Goal: Information Seeking & Learning: Learn about a topic

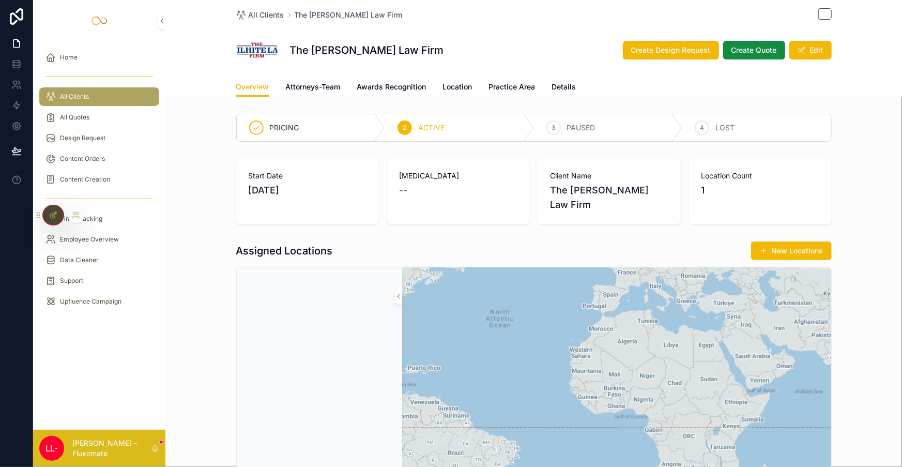
click at [55, 212] on icon at bounding box center [54, 214] width 4 height 4
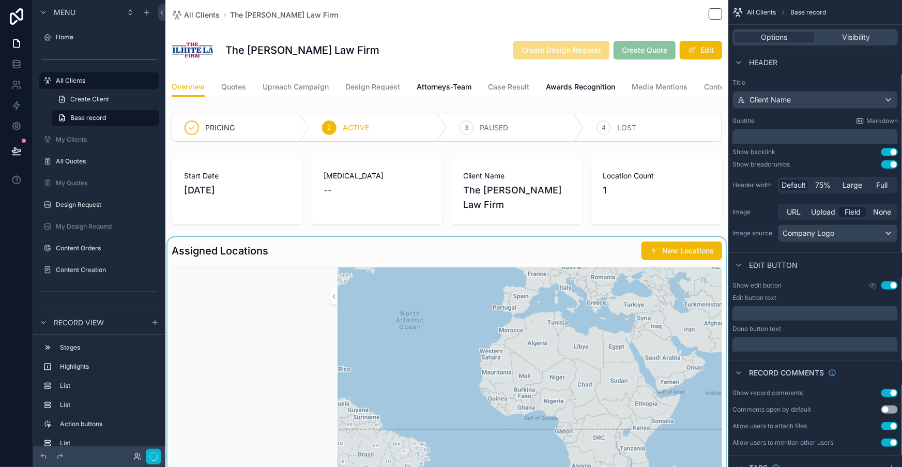
click at [545, 237] on div "scrollable content" at bounding box center [446, 416] width 563 height 358
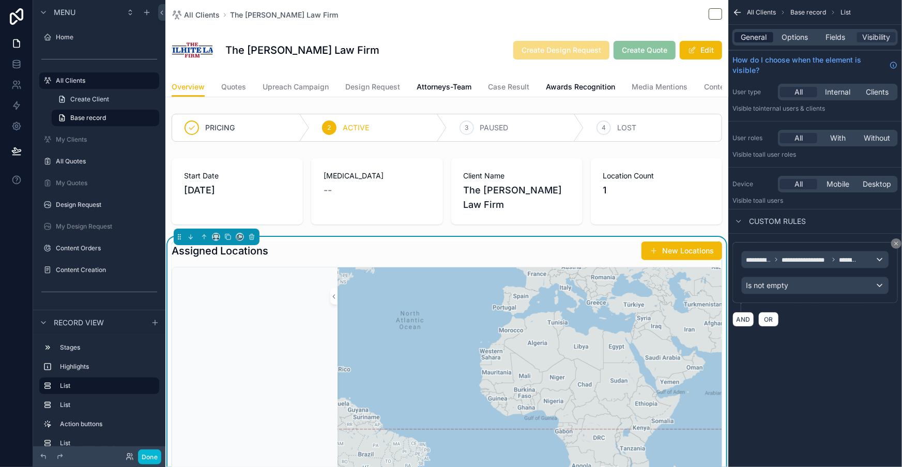
click at [767, 32] on span "General" at bounding box center [754, 37] width 26 height 10
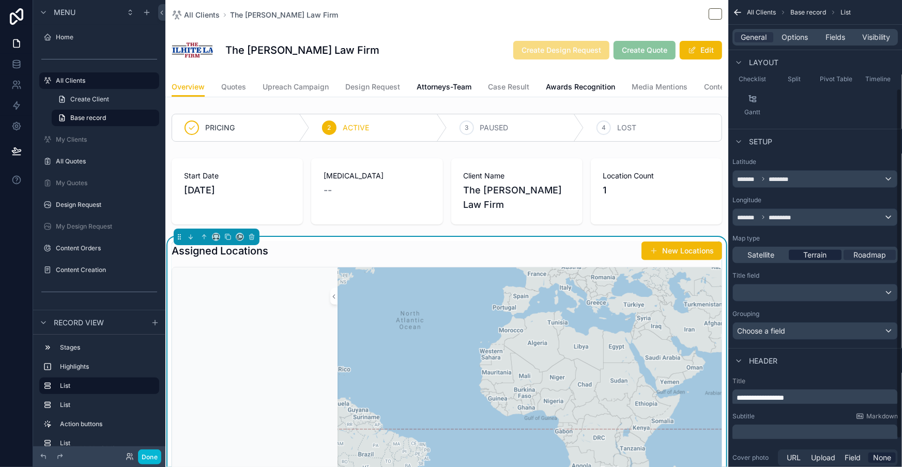
scroll to position [141, 0]
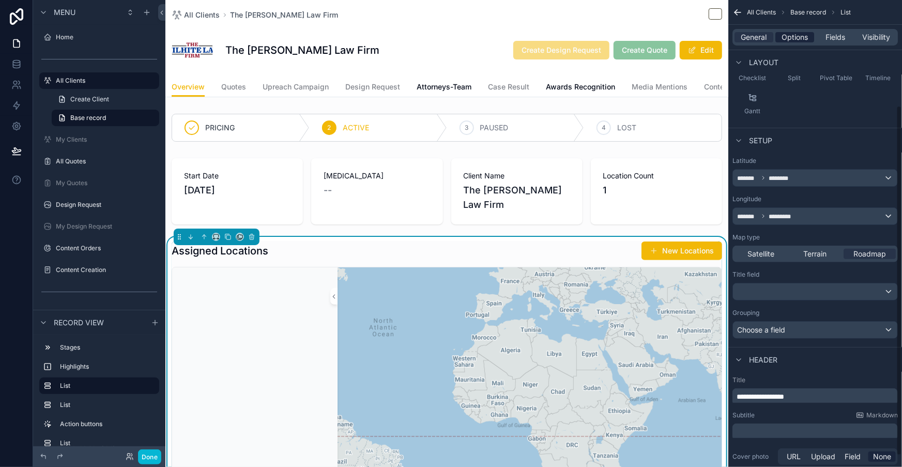
click at [808, 32] on span "Options" at bounding box center [794, 37] width 26 height 10
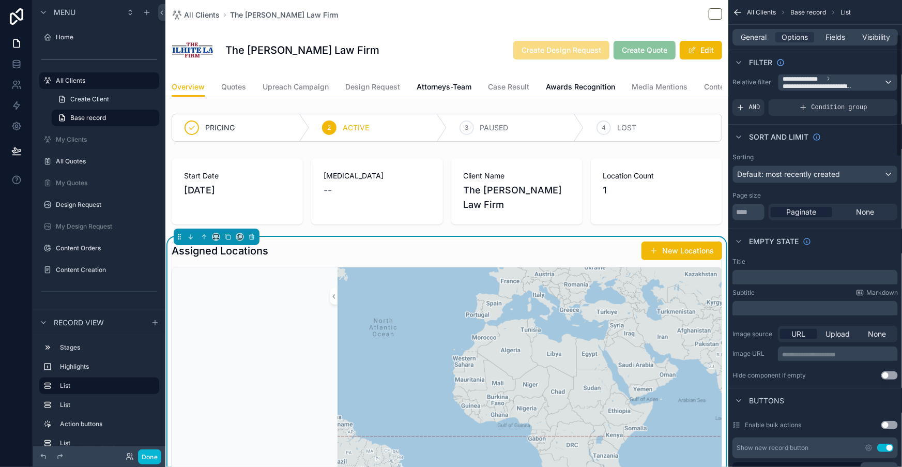
scroll to position [0, 0]
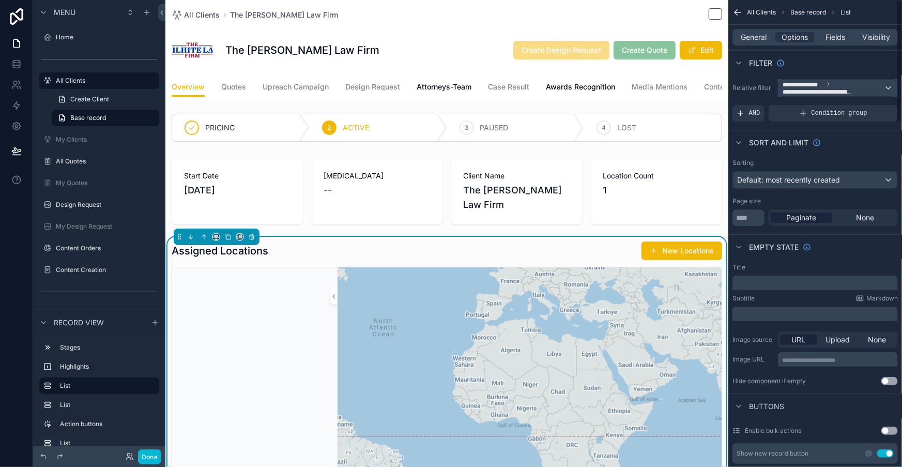
click at [854, 88] on span "**********" at bounding box center [817, 91] width 71 height 7
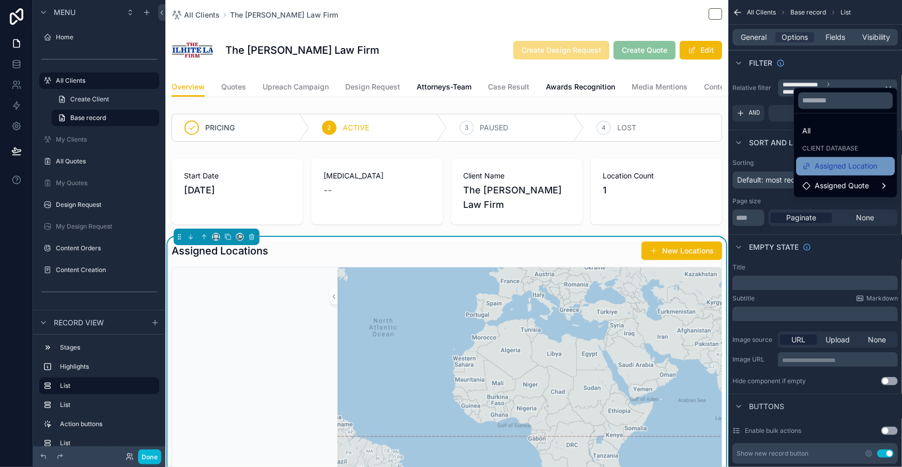
click at [851, 160] on span "Assigned Location" at bounding box center [845, 166] width 63 height 12
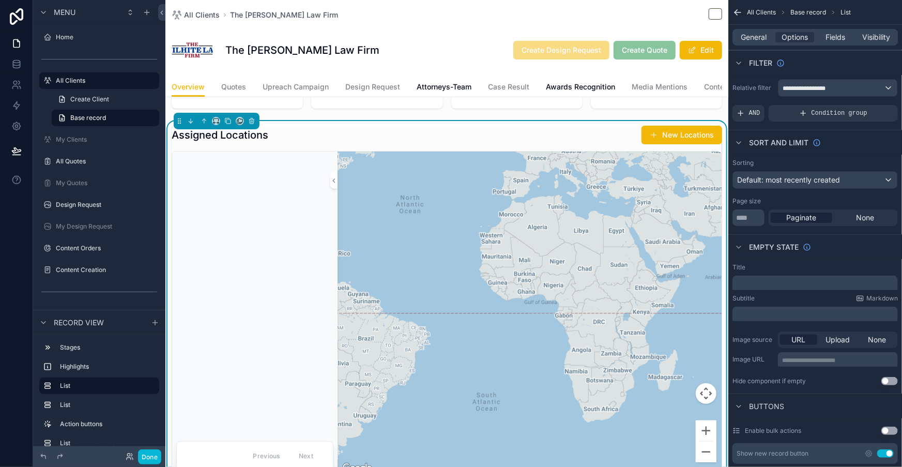
scroll to position [141, 0]
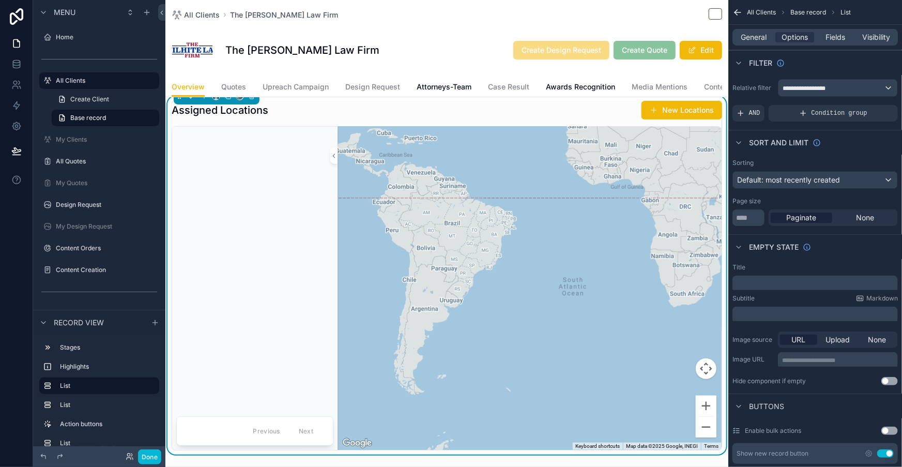
drag, startPoint x: 476, startPoint y: 93, endPoint x: 521, endPoint y: 102, distance: 45.4
click at [521, 127] on div "scrollable content" at bounding box center [529, 288] width 384 height 323
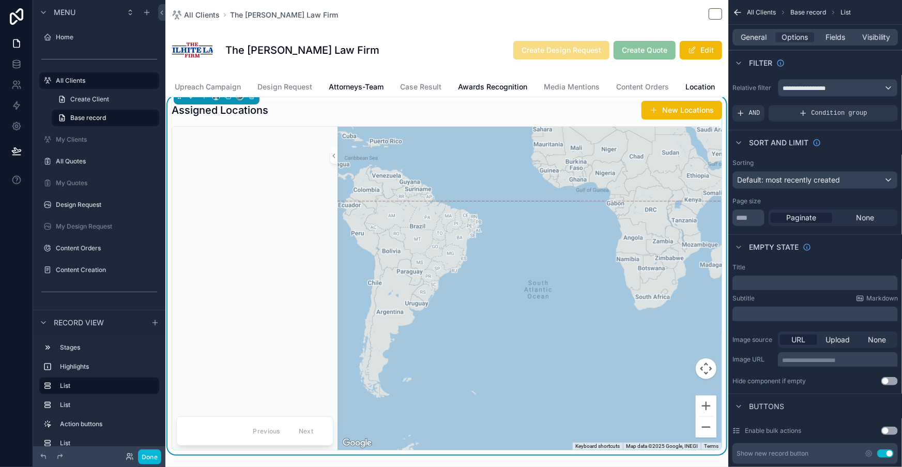
scroll to position [0, 121]
click at [652, 82] on link "Location" at bounding box center [666, 88] width 29 height 21
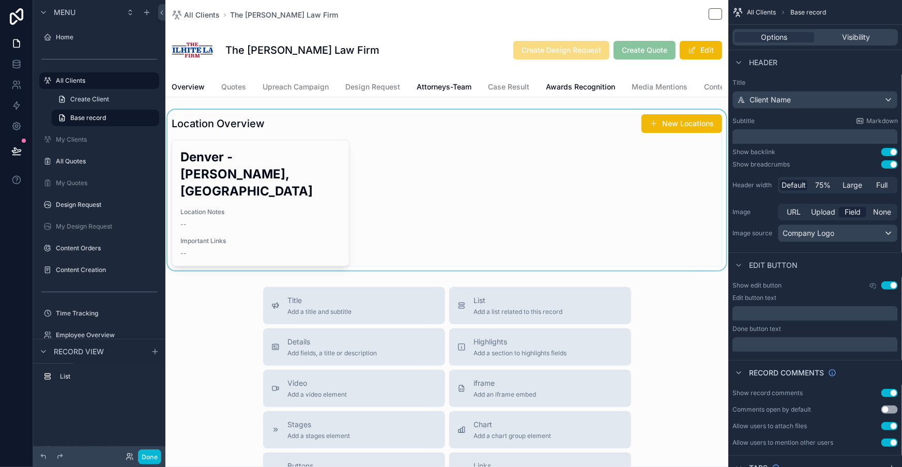
click at [274, 182] on div "scrollable content" at bounding box center [446, 190] width 563 height 161
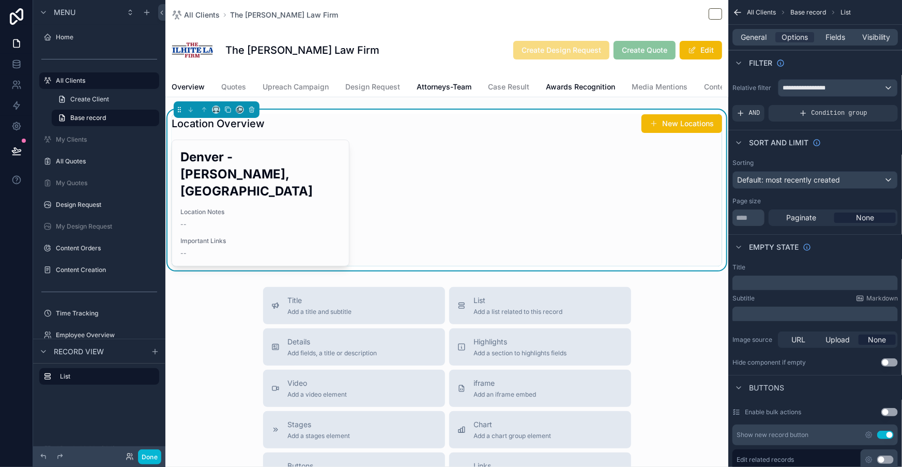
click at [292, 208] on span "Location Notes" at bounding box center [260, 212] width 160 height 8
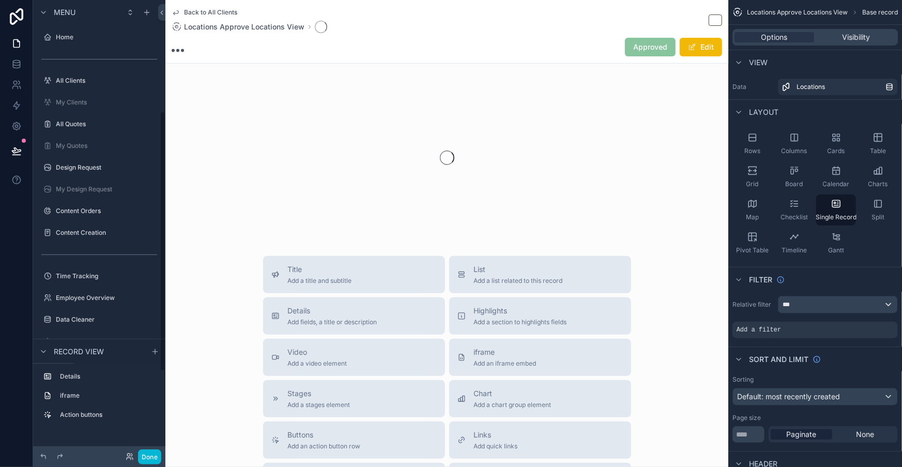
scroll to position [195, 0]
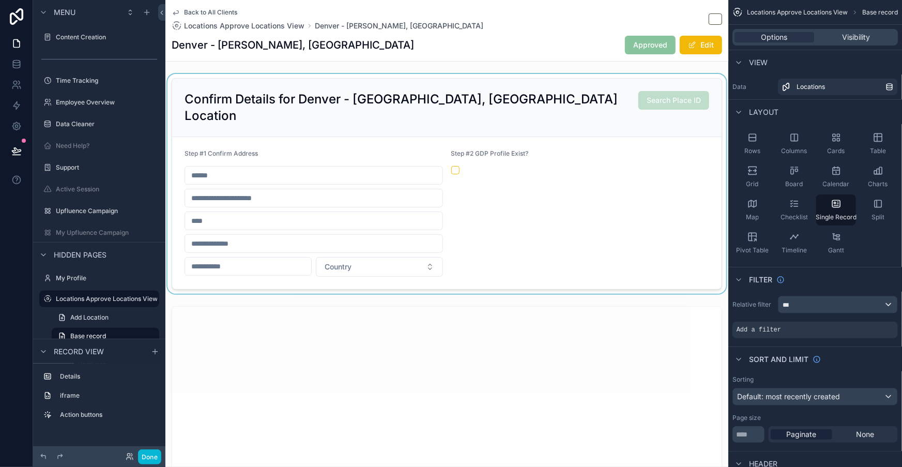
drag, startPoint x: 467, startPoint y: 84, endPoint x: 355, endPoint y: 96, distance: 112.3
click at [355, 96] on div "scrollable content" at bounding box center [446, 184] width 563 height 220
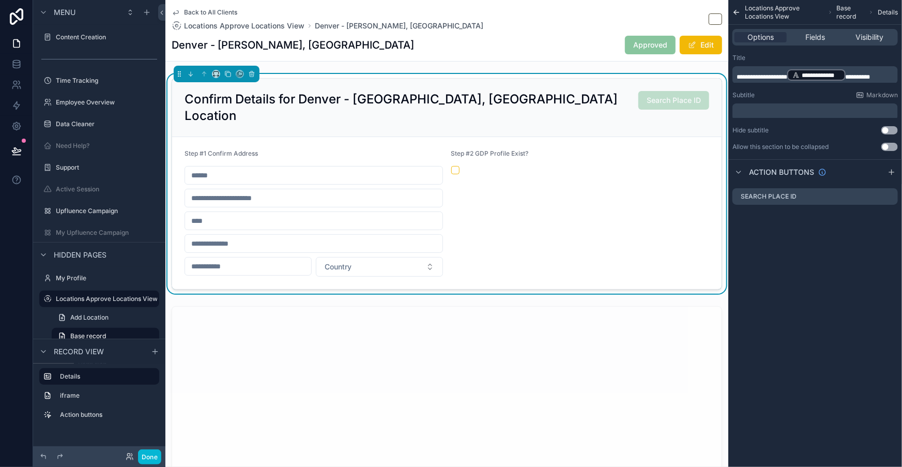
drag, startPoint x: 355, startPoint y: 96, endPoint x: 300, endPoint y: 90, distance: 55.6
click at [330, 91] on h2 "Confirm Details for Denver - [GEOGRAPHIC_DATA], [GEOGRAPHIC_DATA] Location" at bounding box center [411, 107] width 454 height 33
drag, startPoint x: 297, startPoint y: 90, endPoint x: 398, endPoint y: 90, distance: 100.8
click at [398, 91] on h2 "Confirm Details for Denver - [GEOGRAPHIC_DATA], [GEOGRAPHIC_DATA] Location" at bounding box center [411, 107] width 454 height 33
copy h2 "Denver - [PERSON_NAME], [GEOGRAPHIC_DATA]"
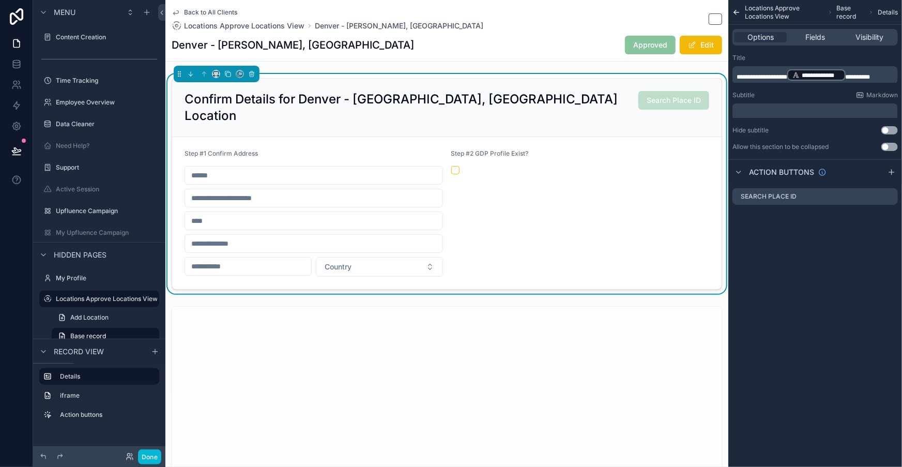
click at [316, 168] on input "scrollable content" at bounding box center [313, 175] width 257 height 14
paste input "**********"
type input "**********"
click at [386, 149] on div "Step #1 Confirm Address" at bounding box center [313, 155] width 258 height 12
click at [219, 5] on div "Back to All Clients Locations Approve Locations View [GEOGRAPHIC_DATA] - [GEOGR…" at bounding box center [447, 30] width 550 height 61
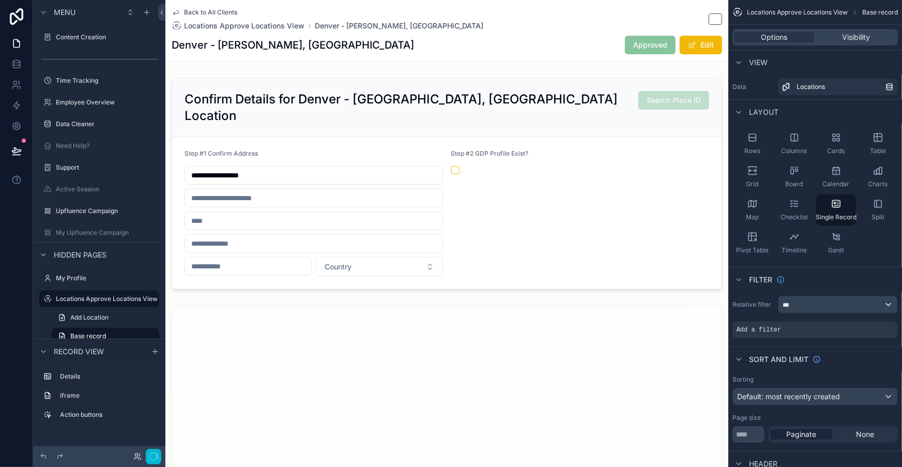
click at [224, 9] on span "Back to All Clients" at bounding box center [210, 12] width 53 height 8
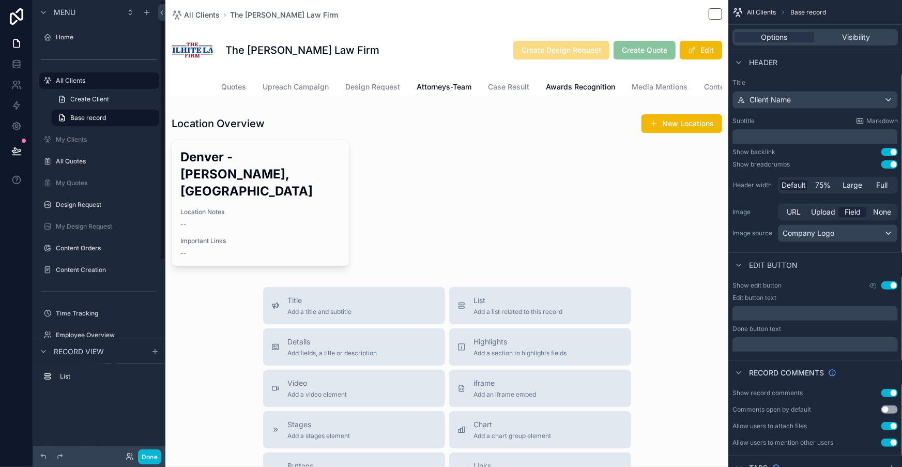
click at [200, 82] on span "Overview" at bounding box center [188, 87] width 33 height 10
click at [138, 453] on button "Done" at bounding box center [149, 456] width 23 height 15
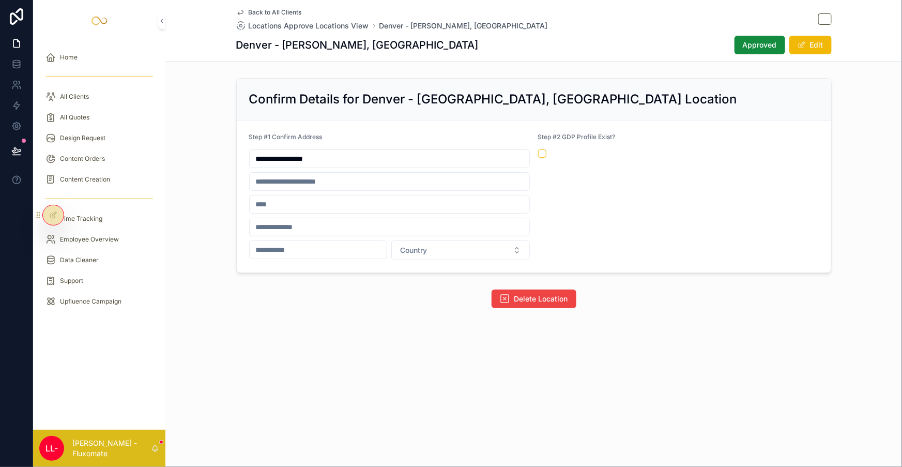
click at [234, 64] on div "**********" at bounding box center [533, 189] width 736 height 378
click at [76, 88] on div "All Clients" at bounding box center [98, 96] width 107 height 17
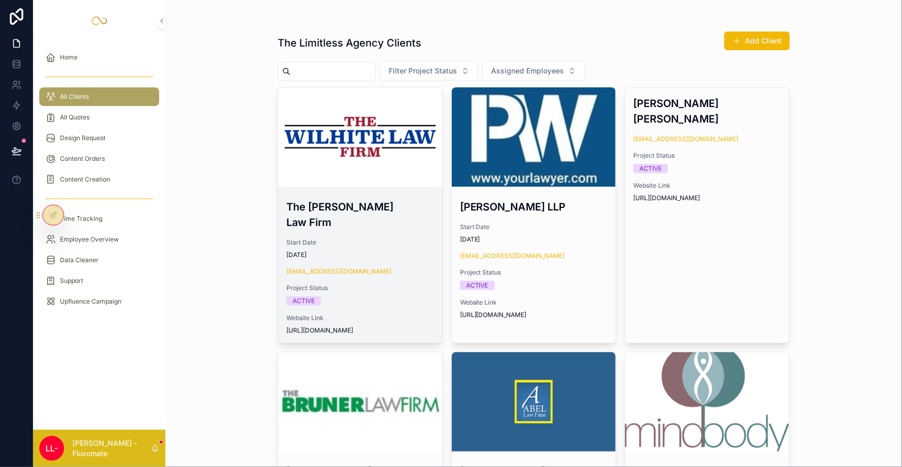
click at [379, 151] on div "scrollable content" at bounding box center [360, 136] width 164 height 99
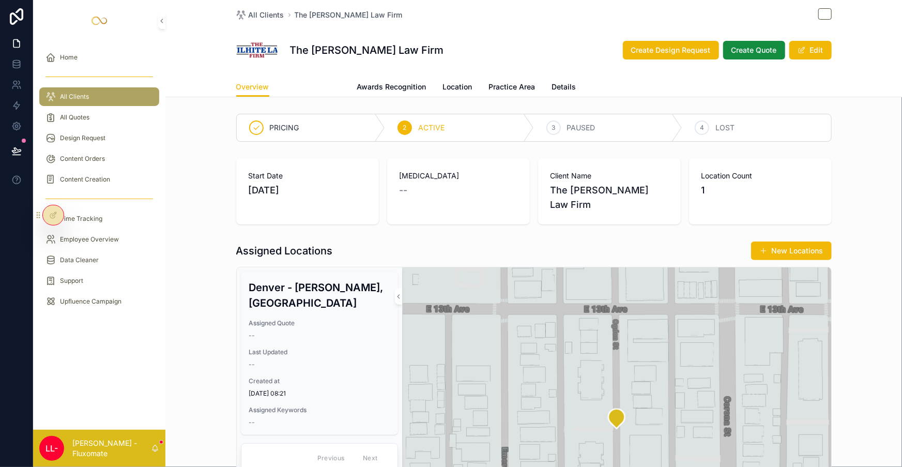
click at [337, 82] on span "Attorneys-Team" at bounding box center [313, 87] width 55 height 10
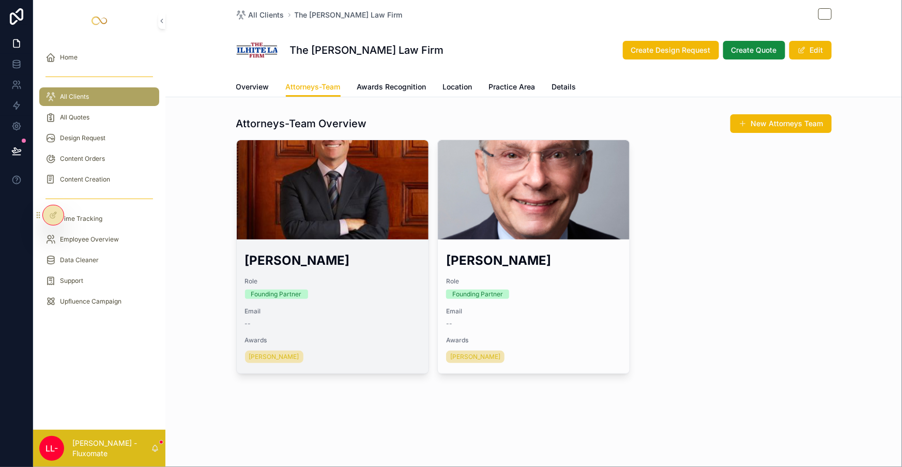
click at [350, 183] on div "scrollable content" at bounding box center [333, 189] width 192 height 12
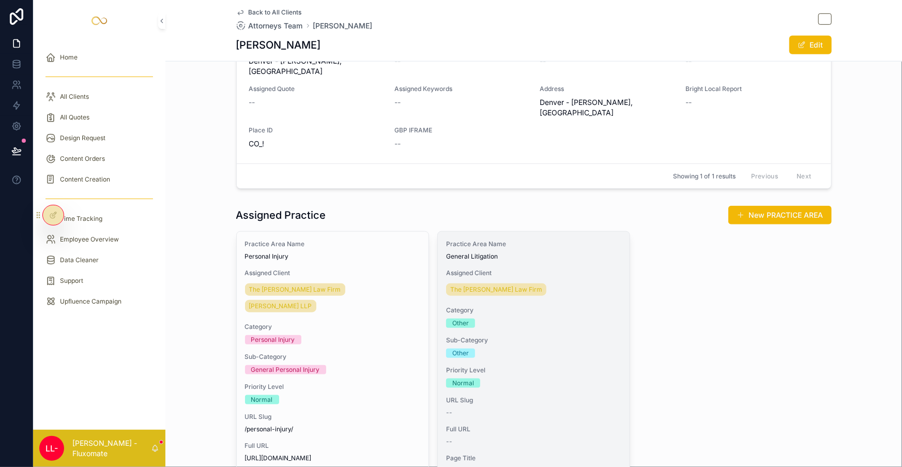
scroll to position [376, 0]
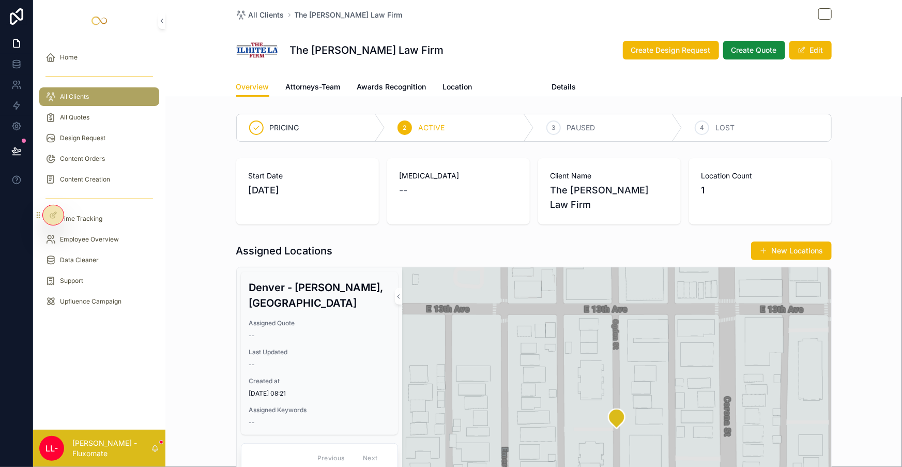
click at [489, 82] on span "Practice Area" at bounding box center [512, 87] width 47 height 10
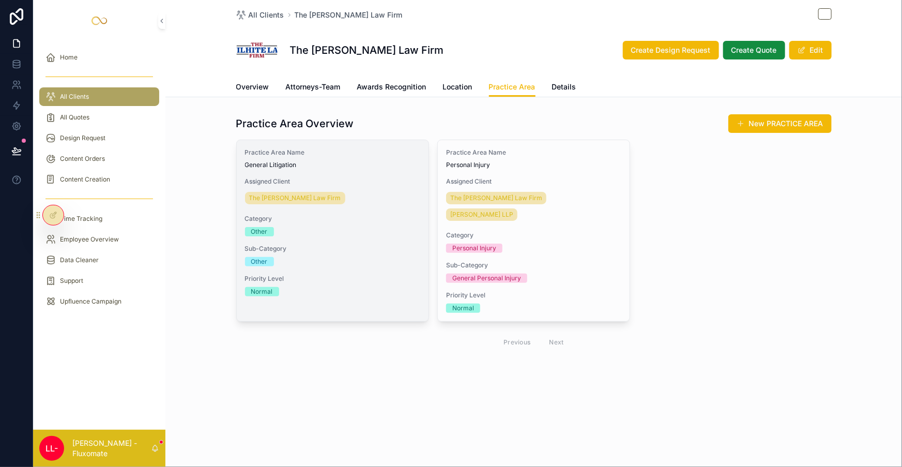
click at [394, 214] on span "Category" at bounding box center [332, 218] width 175 height 8
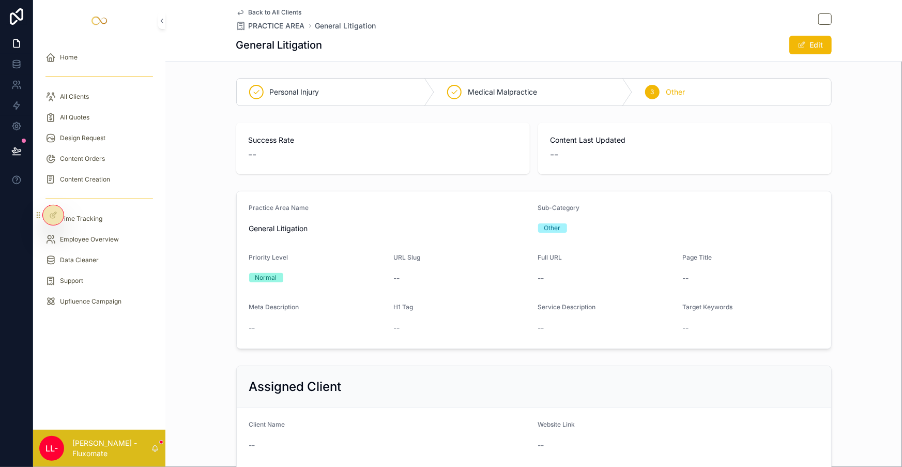
drag, startPoint x: 522, startPoint y: 167, endPoint x: 535, endPoint y: 155, distance: 17.9
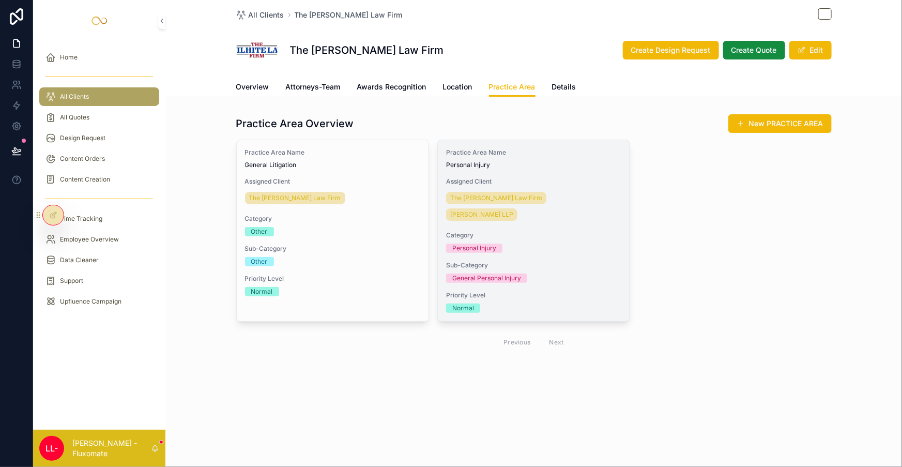
click at [563, 154] on div "Practice Area Name Personal Injury Assigned Client The [PERSON_NAME] Law Firm […" at bounding box center [534, 230] width 192 height 181
click at [549, 150] on div "Practice Area Name Personal Injury Assigned Client The [PERSON_NAME] Law Firm […" at bounding box center [534, 230] width 192 height 181
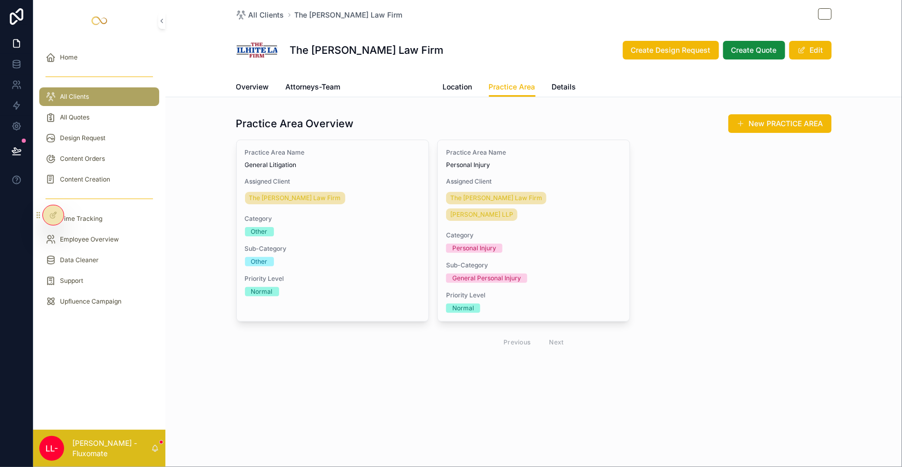
click at [415, 82] on span "Awards Recognition" at bounding box center [391, 87] width 69 height 10
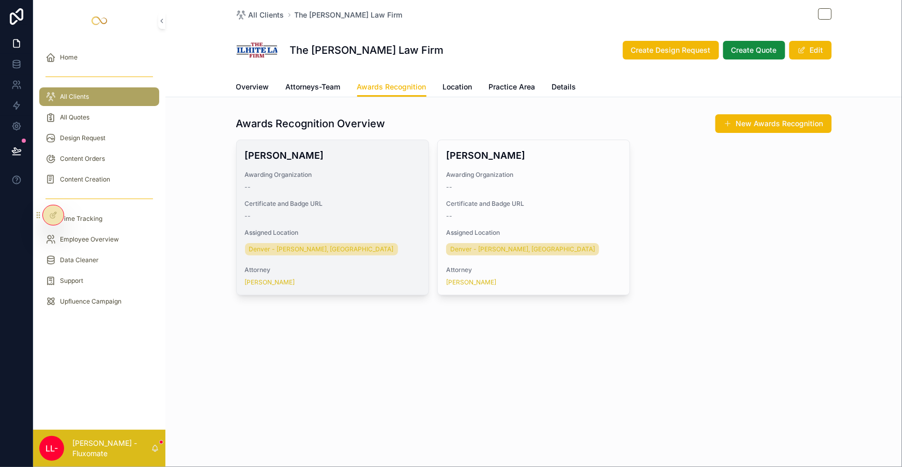
click at [407, 199] on span "Certificate and Badge URL" at bounding box center [332, 203] width 175 height 8
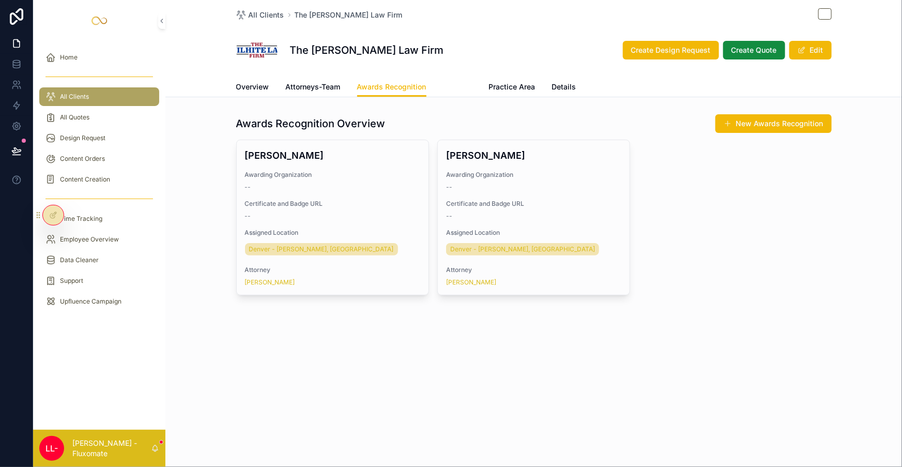
click at [465, 82] on span "Location" at bounding box center [457, 87] width 29 height 10
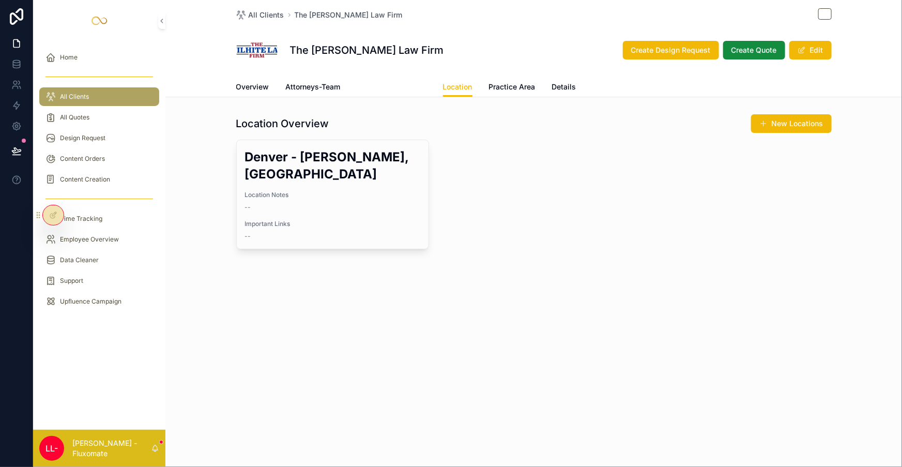
click at [413, 83] on link "Awards Recognition" at bounding box center [391, 88] width 69 height 21
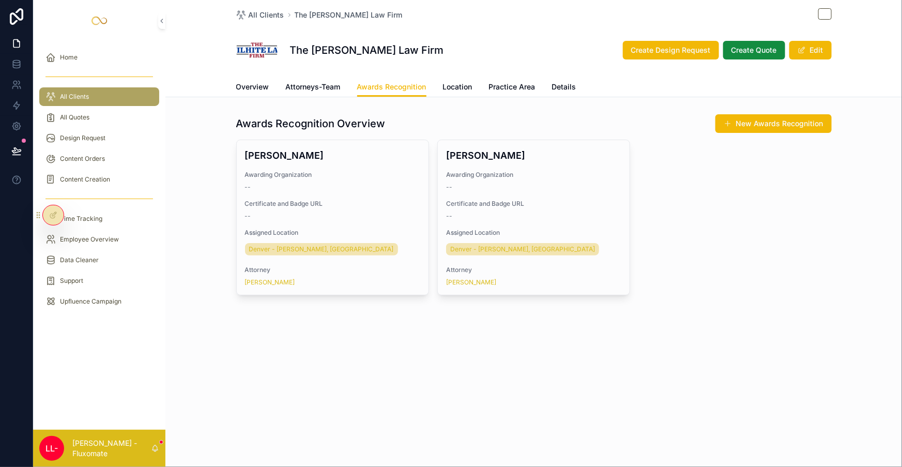
click at [328, 88] on div "All Clients The [PERSON_NAME] Law Firm The [PERSON_NAME] Law Firm Create Design…" at bounding box center [533, 182] width 736 height 365
click at [332, 88] on div "All Clients The [PERSON_NAME] Law Firm The [PERSON_NAME] Law Firm Create Design…" at bounding box center [533, 182] width 736 height 365
click at [336, 83] on link "Attorneys-Team" at bounding box center [313, 88] width 55 height 21
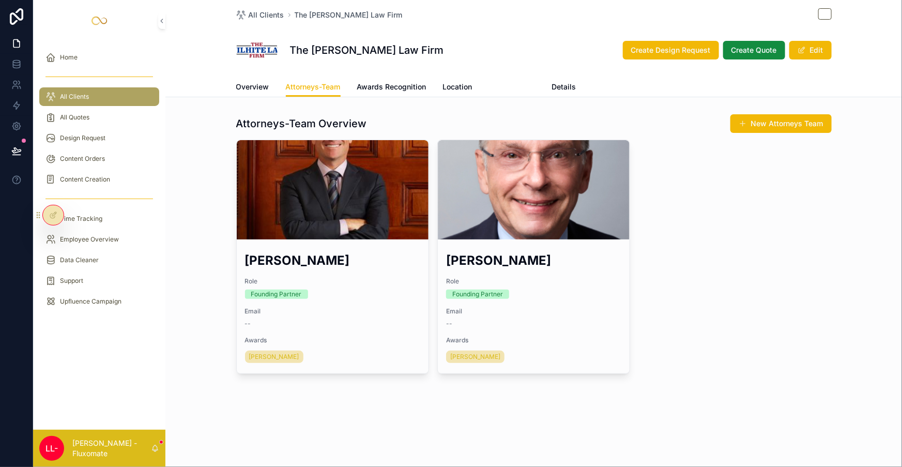
click at [500, 82] on span "Practice Area" at bounding box center [512, 87] width 47 height 10
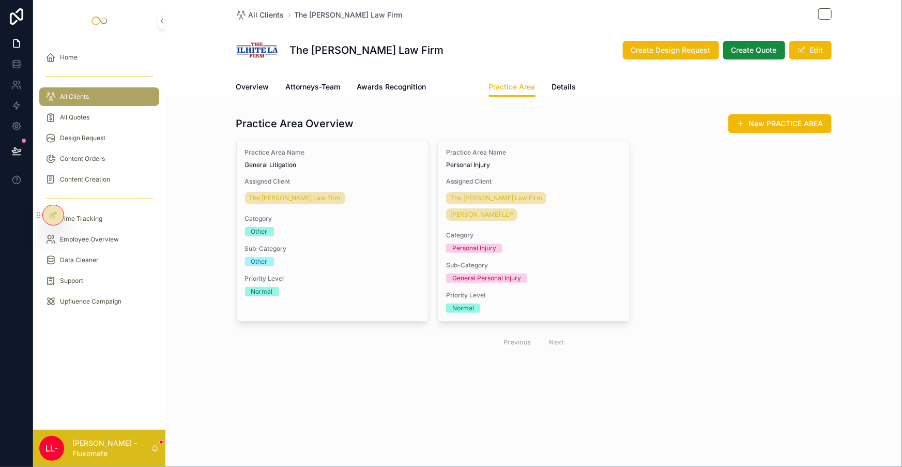
click at [456, 82] on span "Location" at bounding box center [457, 87] width 29 height 10
click at [473, 77] on div "Overview Attorneys-Team Awards Recognition Location Practice Area Details" at bounding box center [533, 87] width 595 height 20
click at [465, 82] on span "Location" at bounding box center [457, 87] width 29 height 10
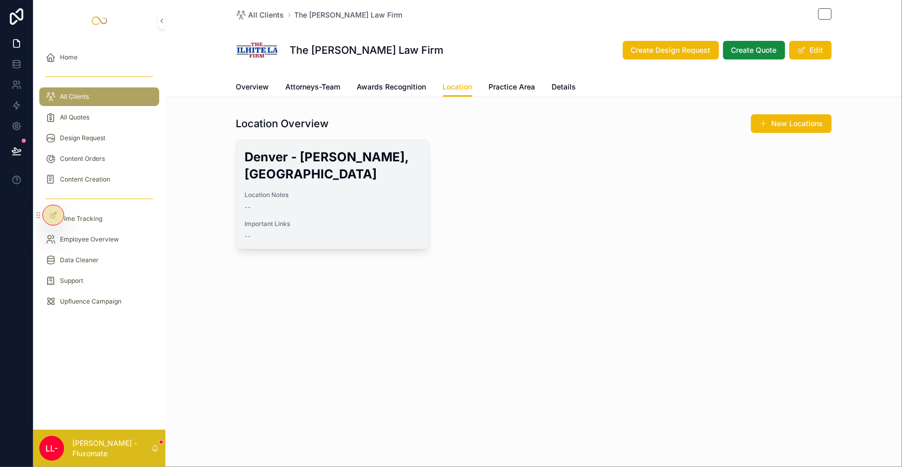
click at [359, 203] on div "--" at bounding box center [332, 207] width 175 height 8
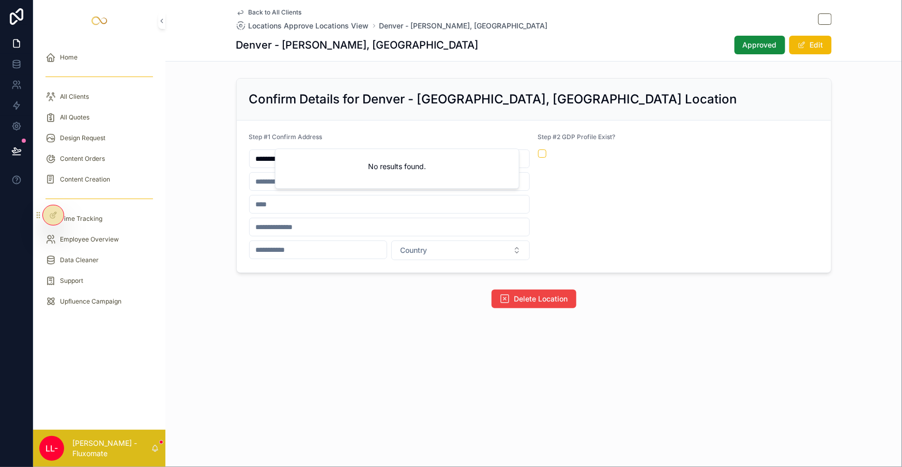
drag, startPoint x: 283, startPoint y: 140, endPoint x: 344, endPoint y: 142, distance: 61.5
click at [344, 151] on input "**********" at bounding box center [390, 158] width 280 height 14
click at [367, 133] on div "Step #1 Confirm Address" at bounding box center [389, 139] width 281 height 12
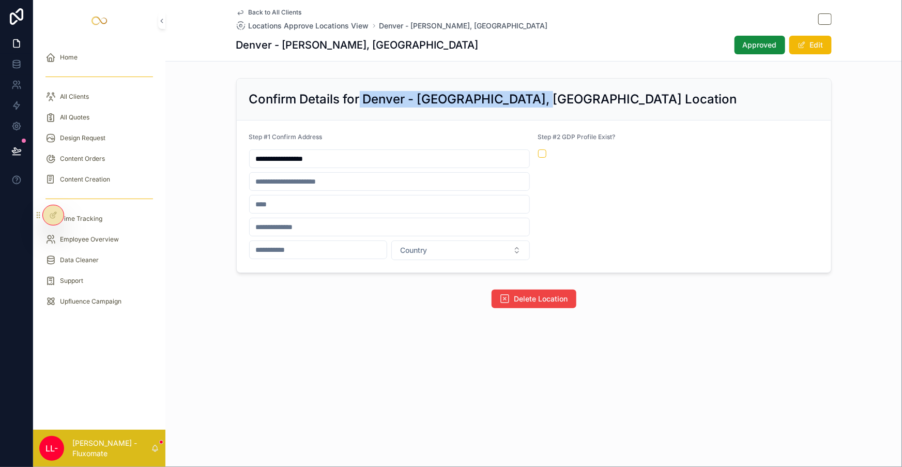
drag, startPoint x: 370, startPoint y: 90, endPoint x: 528, endPoint y: 98, distance: 157.8
click at [528, 98] on div "Confirm Details for Denver - [GEOGRAPHIC_DATA], [GEOGRAPHIC_DATA] Location" at bounding box center [534, 100] width 594 height 42
click at [486, 91] on h2 "Confirm Details for Denver - [GEOGRAPHIC_DATA], [GEOGRAPHIC_DATA] Location" at bounding box center [493, 99] width 488 height 17
drag, startPoint x: 477, startPoint y: 89, endPoint x: 367, endPoint y: 102, distance: 110.8
click at [364, 96] on div "Confirm Details for Denver - [GEOGRAPHIC_DATA], [GEOGRAPHIC_DATA] Location" at bounding box center [534, 100] width 594 height 42
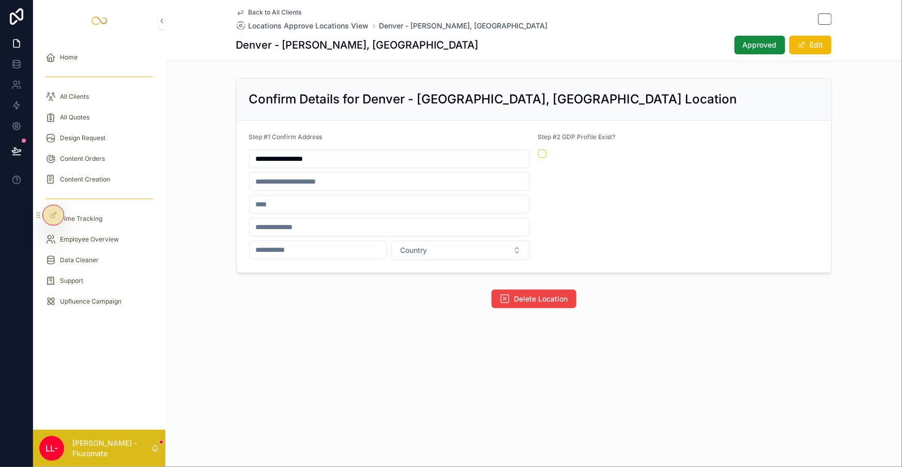
drag, startPoint x: 660, startPoint y: 104, endPoint x: 657, endPoint y: 109, distance: 5.9
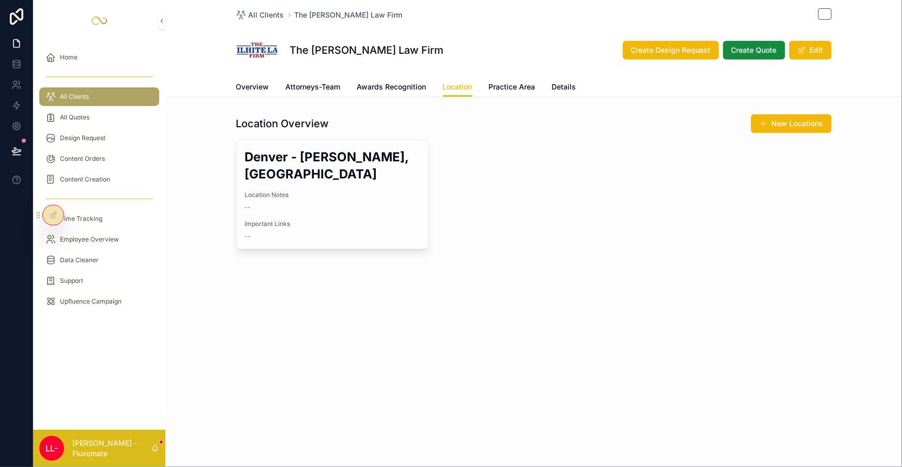
click at [122, 88] on div "All Clients" at bounding box center [98, 96] width 107 height 17
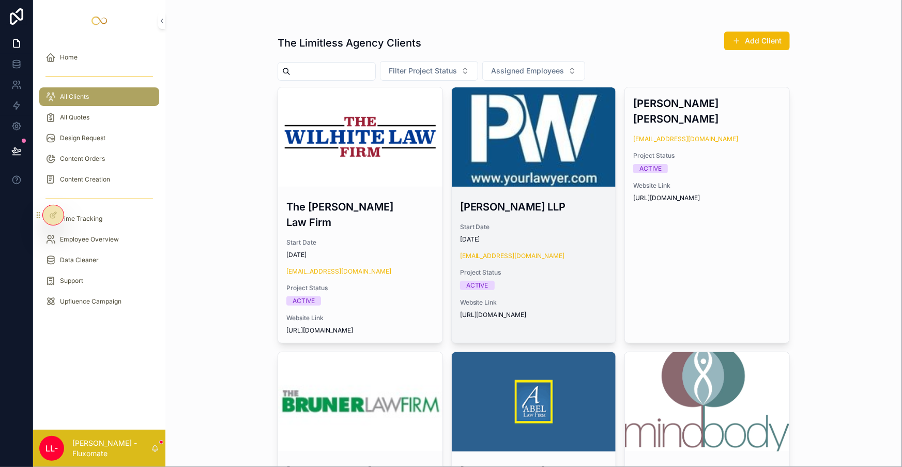
click at [494, 162] on div "scrollable content" at bounding box center [534, 136] width 164 height 99
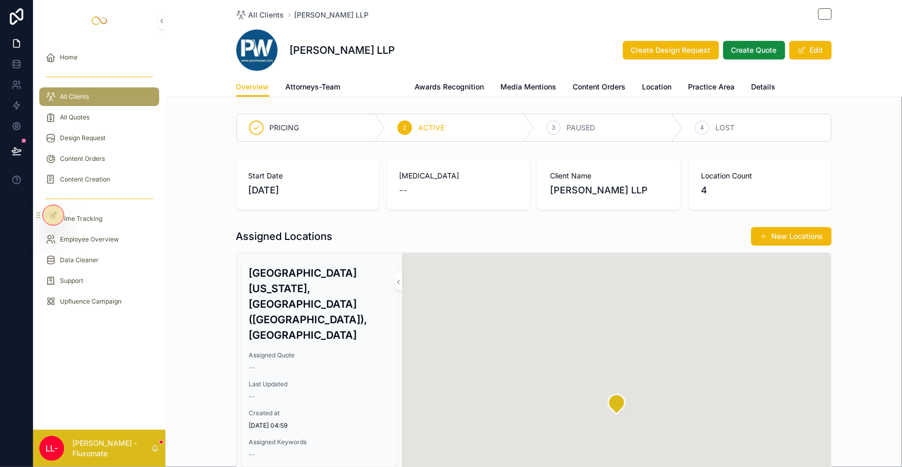
click at [393, 82] on span "Case Result" at bounding box center [377, 87] width 41 height 10
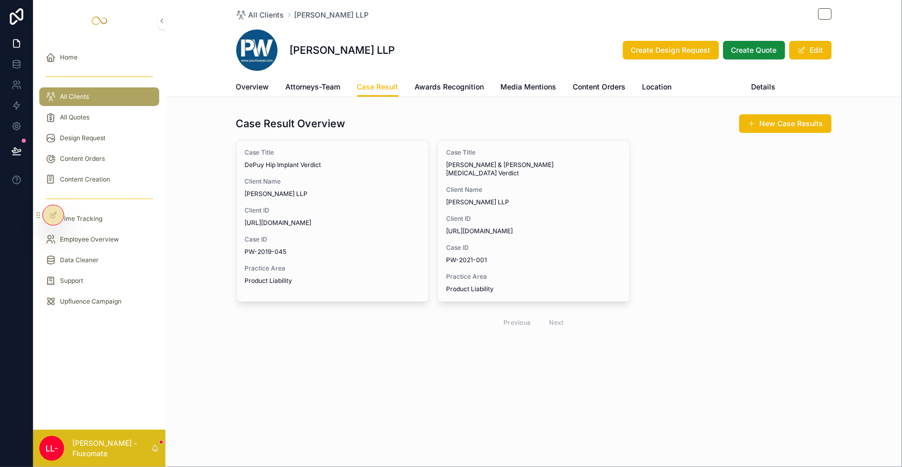
click at [688, 82] on span "Practice Area" at bounding box center [711, 87] width 47 height 10
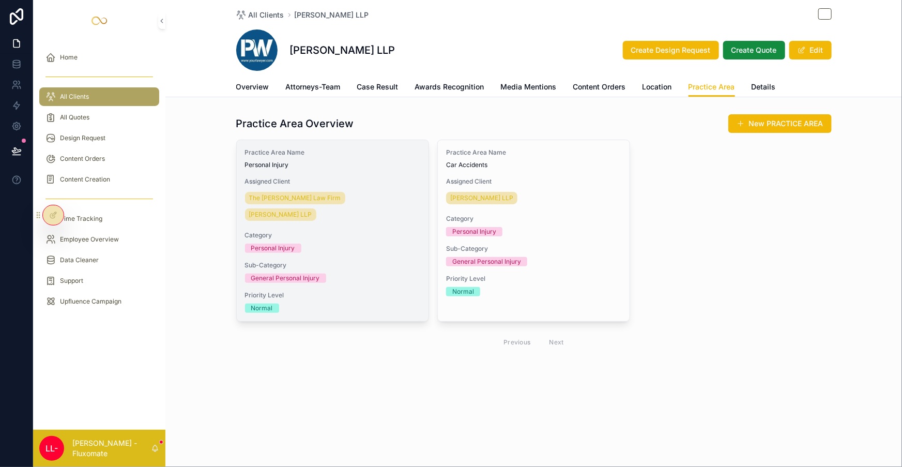
click at [399, 214] on div "Practice Area Name Personal Injury Assigned Client The [PERSON_NAME] Law Firm […" at bounding box center [333, 230] width 192 height 181
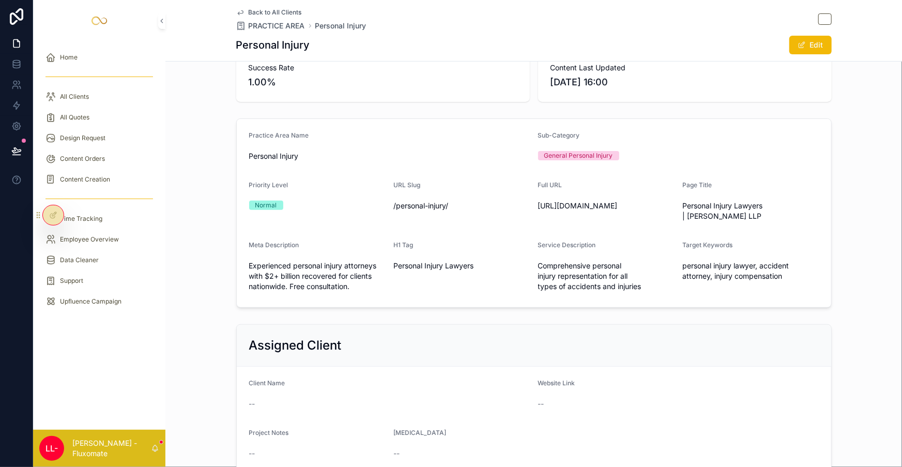
scroll to position [74, 0]
drag, startPoint x: 646, startPoint y: 172, endPoint x: 729, endPoint y: 177, distance: 83.3
click at [729, 177] on form "Practice Area Name Personal Injury Sub-Category General Personal Injury Priorit…" at bounding box center [534, 211] width 594 height 188
click at [729, 198] on span "Personal Injury Lawyers | [PERSON_NAME] LLP" at bounding box center [750, 208] width 136 height 21
drag, startPoint x: 524, startPoint y: 169, endPoint x: 605, endPoint y: 177, distance: 81.0
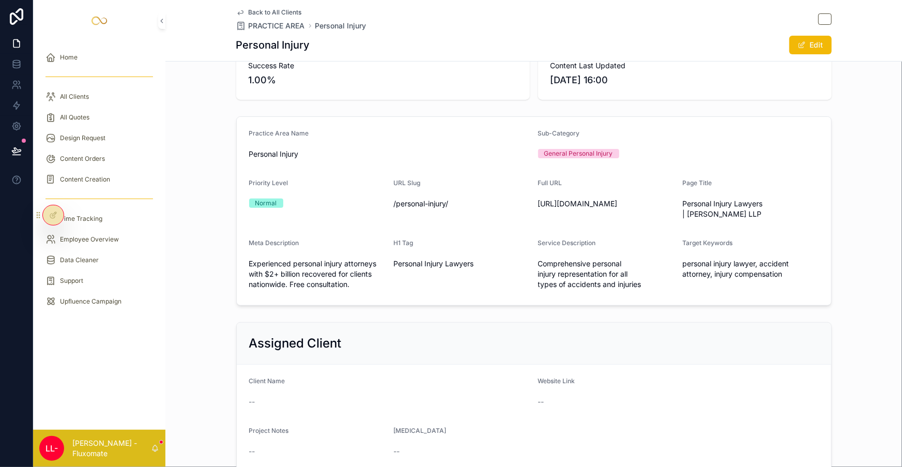
click at [607, 198] on span "[URL][DOMAIN_NAME]" at bounding box center [606, 203] width 136 height 10
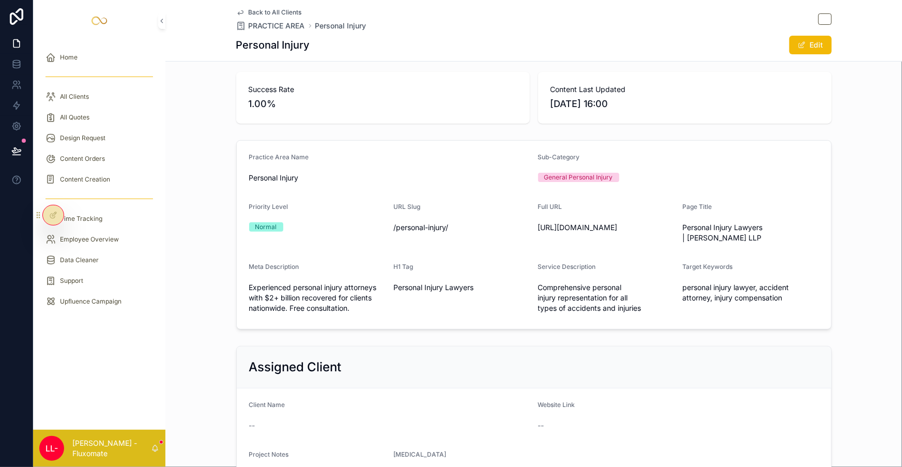
scroll to position [0, 0]
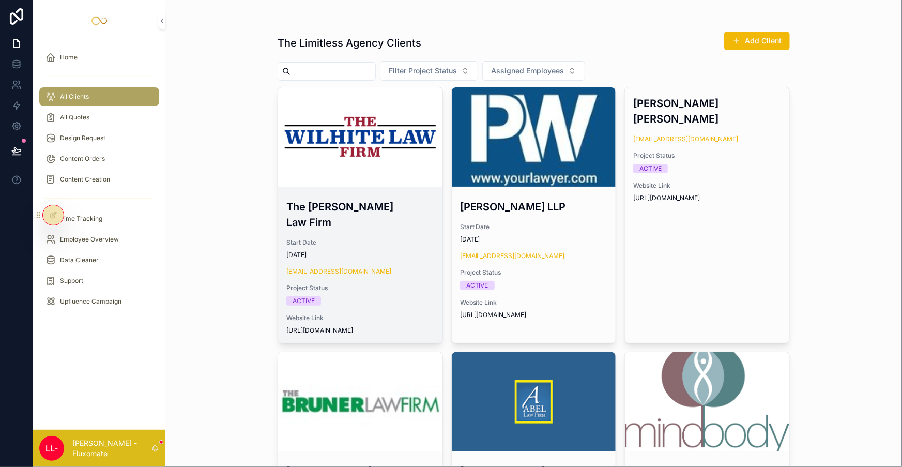
click at [380, 131] on div "scrollable content" at bounding box center [360, 136] width 164 height 99
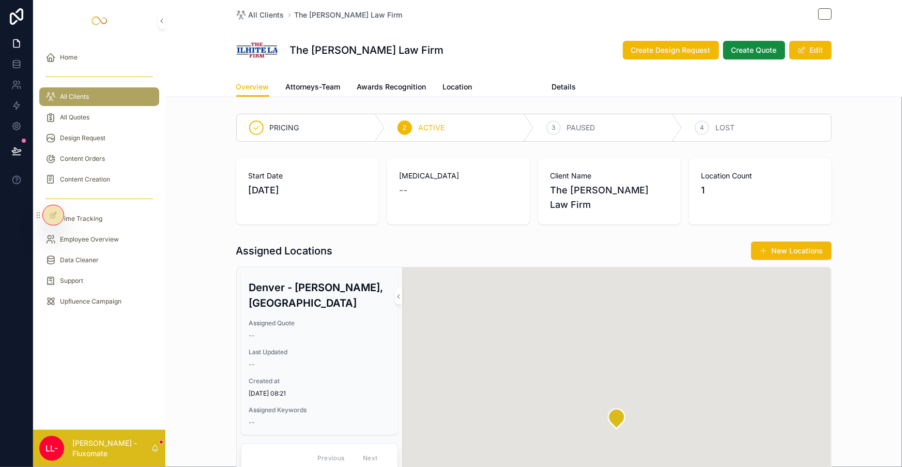
click at [499, 82] on span "Practice Area" at bounding box center [512, 87] width 47 height 10
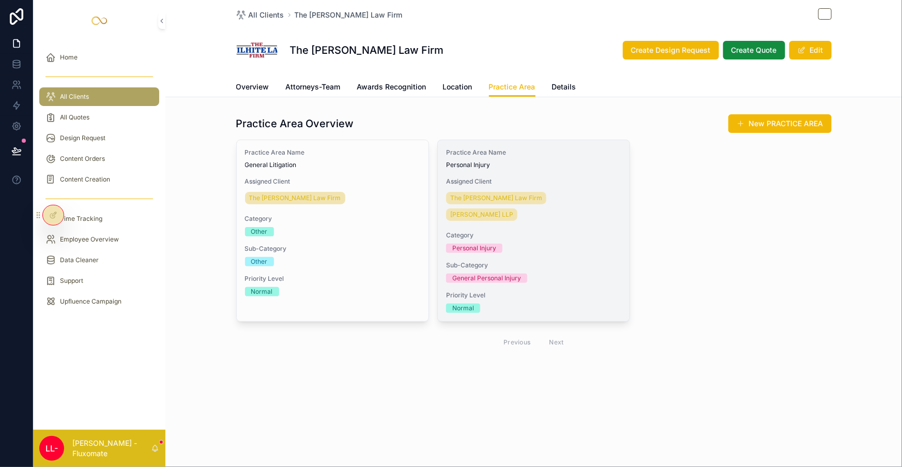
click at [546, 231] on div "Category Personal Injury" at bounding box center [533, 242] width 175 height 22
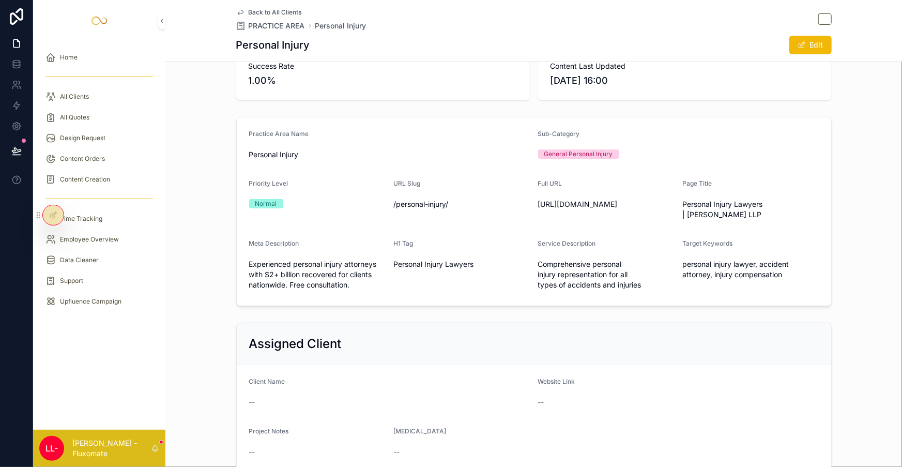
scroll to position [74, 0]
drag, startPoint x: 525, startPoint y: 171, endPoint x: 606, endPoint y: 181, distance: 81.3
click at [606, 198] on span "[URL][DOMAIN_NAME]" at bounding box center [606, 203] width 136 height 10
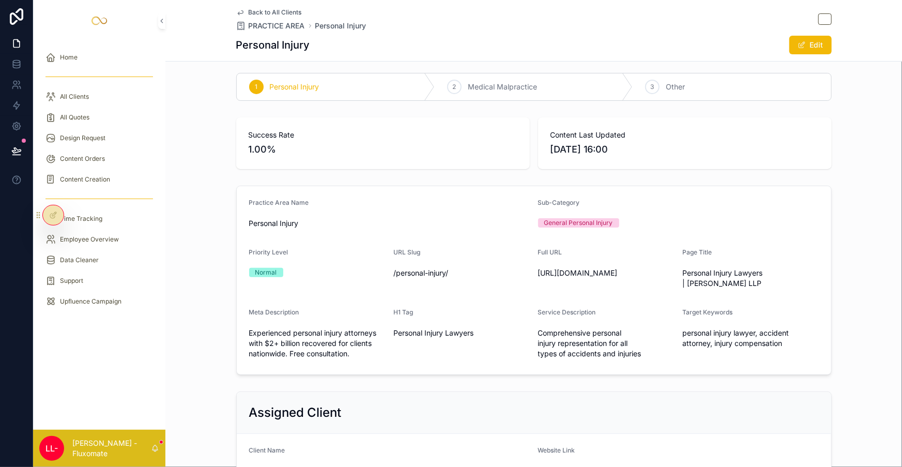
scroll to position [0, 0]
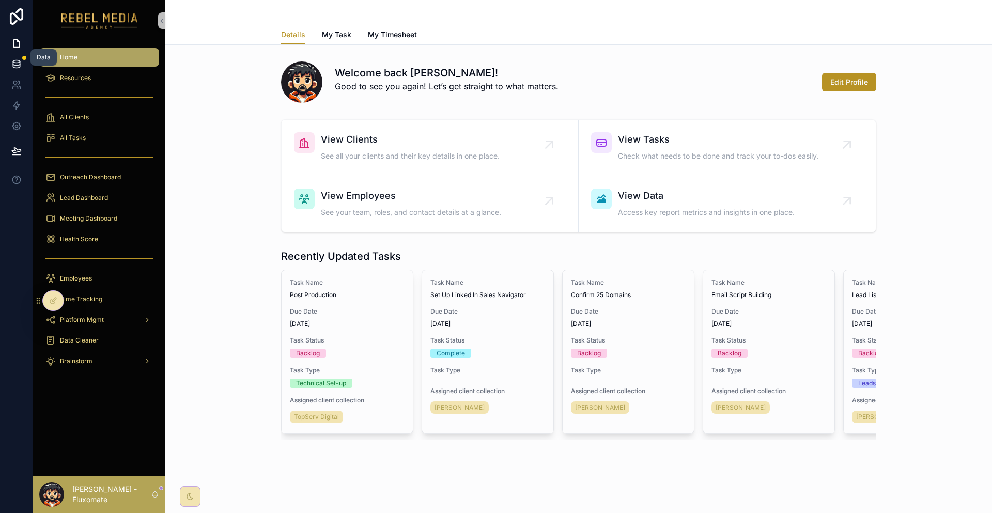
click at [11, 59] on icon at bounding box center [16, 64] width 10 height 10
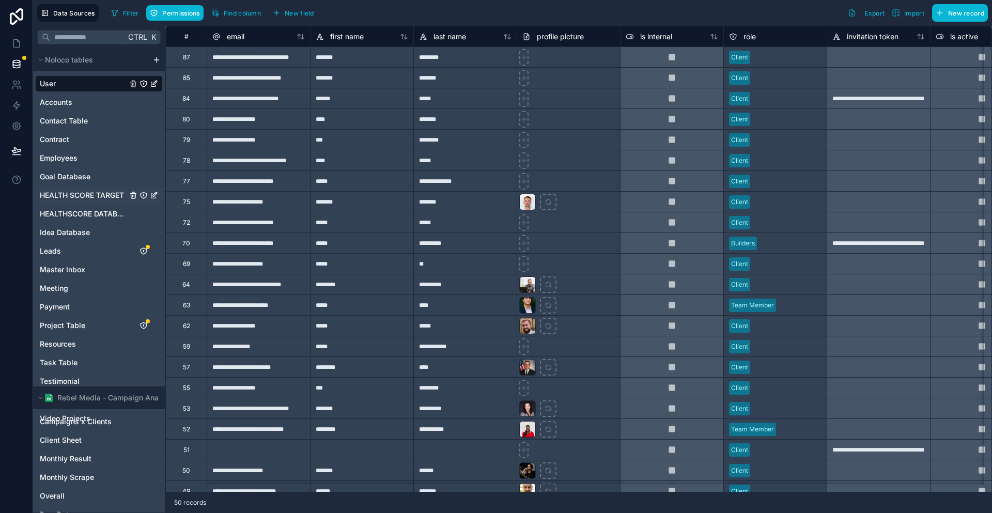
click at [70, 187] on div "HEALTH SCORE TARGET" at bounding box center [99, 195] width 128 height 17
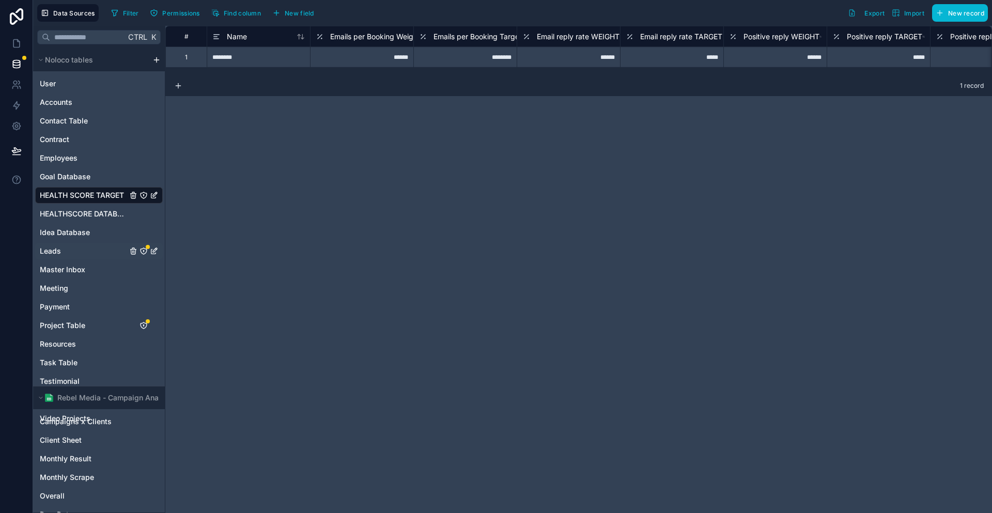
click at [65, 243] on div "Leads" at bounding box center [99, 251] width 128 height 17
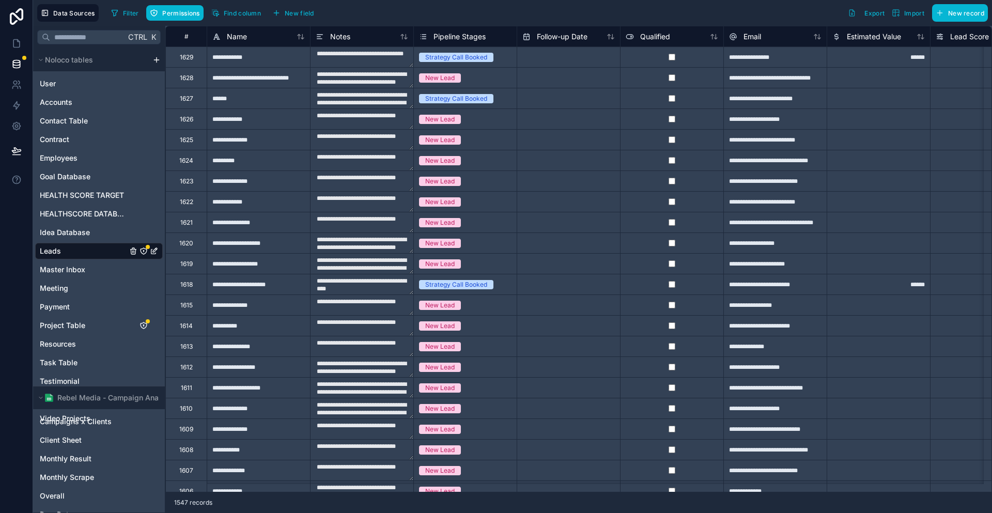
click at [140, 247] on icon "Leads" at bounding box center [144, 251] width 8 height 8
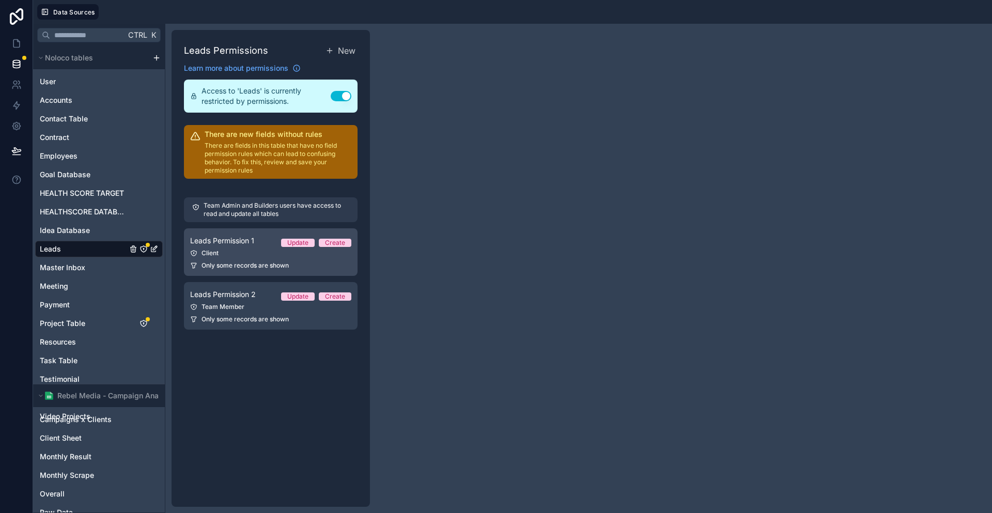
click at [203, 236] on span "Leads Permission 1" at bounding box center [222, 241] width 64 height 10
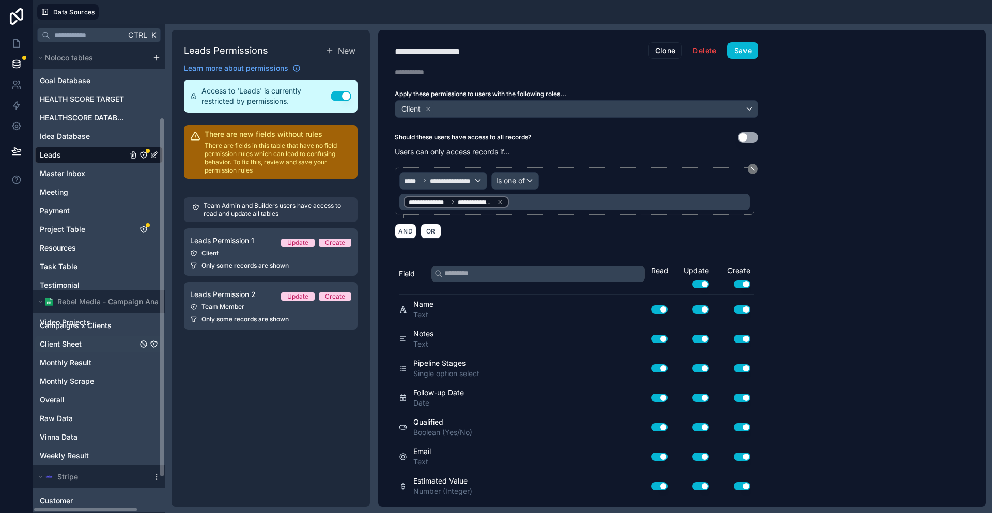
scroll to position [92, 0]
click at [86, 316] on div "Video Projects" at bounding box center [99, 324] width 128 height 17
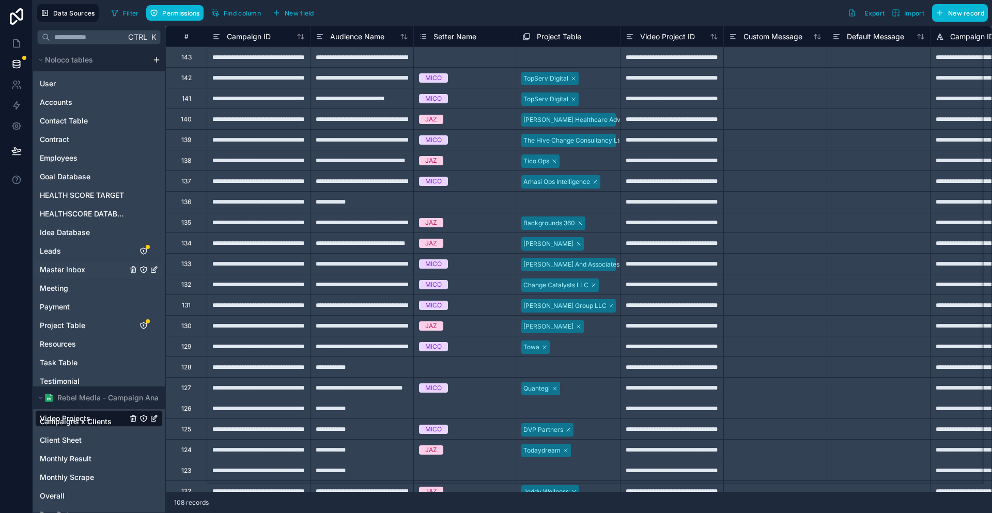
click at [66, 265] on span "Master Inbox" at bounding box center [62, 270] width 45 height 10
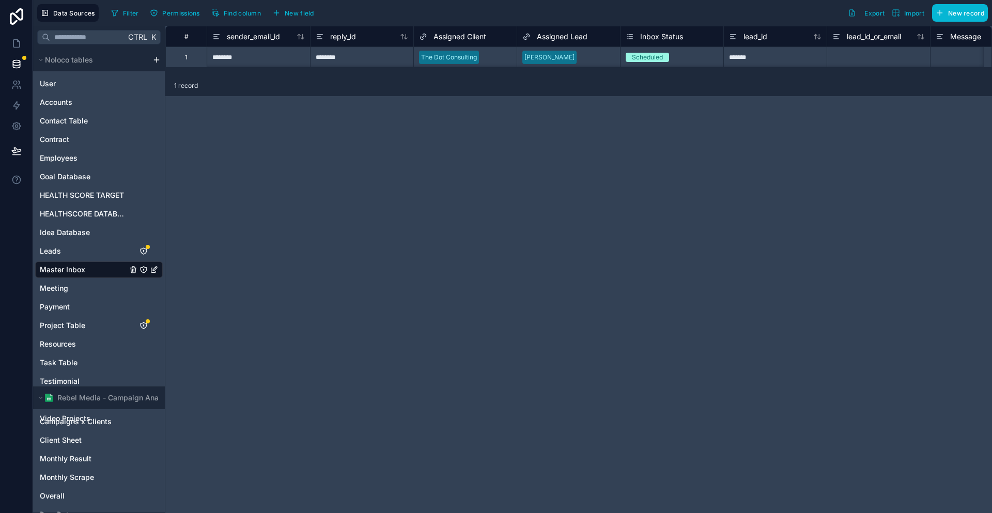
click at [293, 72] on div "# sender_email_id reply_id Assigned Client Assigned Lead Inbox Status lead_id l…" at bounding box center [578, 51] width 827 height 50
click at [13, 41] on icon at bounding box center [16, 43] width 10 height 10
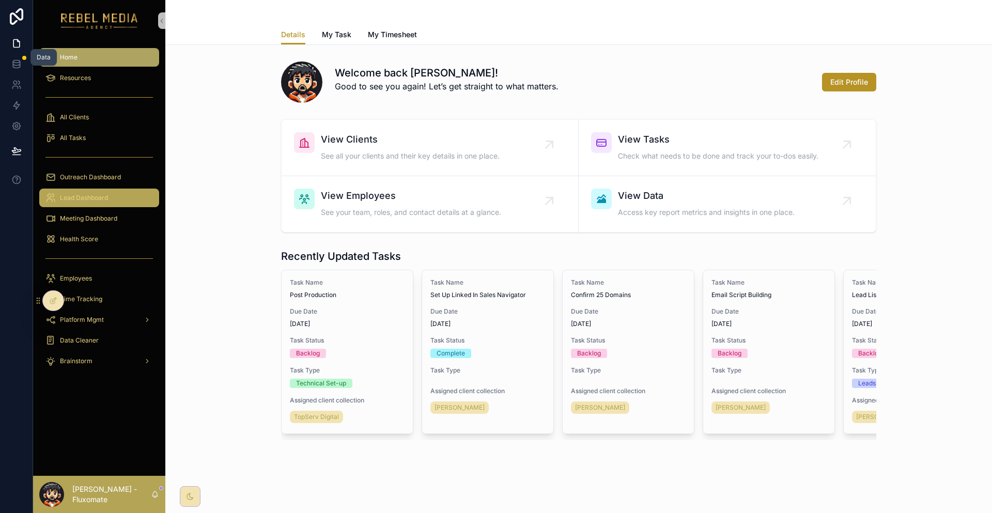
click at [112, 190] on div "Lead Dashboard" at bounding box center [98, 198] width 107 height 17
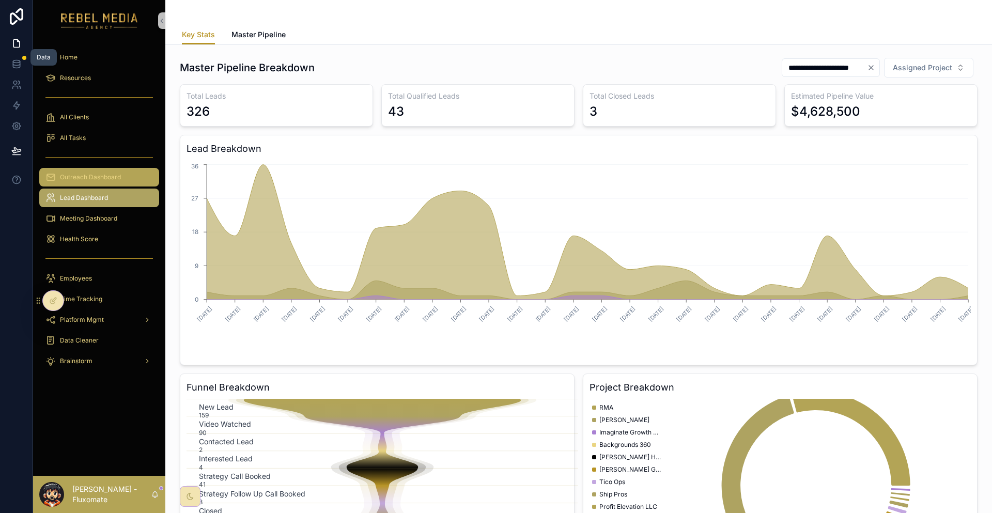
click at [112, 169] on div "Outreach Dashboard" at bounding box center [98, 177] width 107 height 17
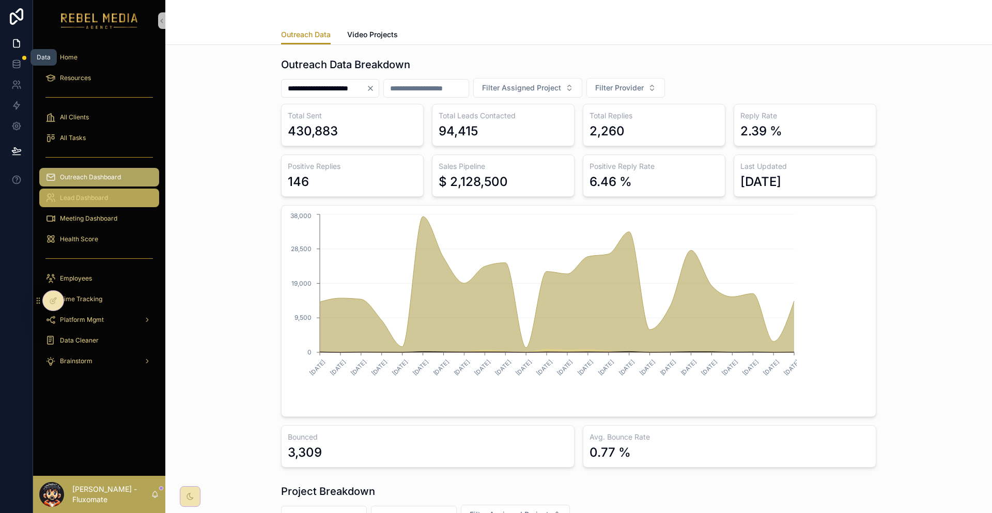
click at [109, 190] on div "Lead Dashboard" at bounding box center [98, 198] width 107 height 17
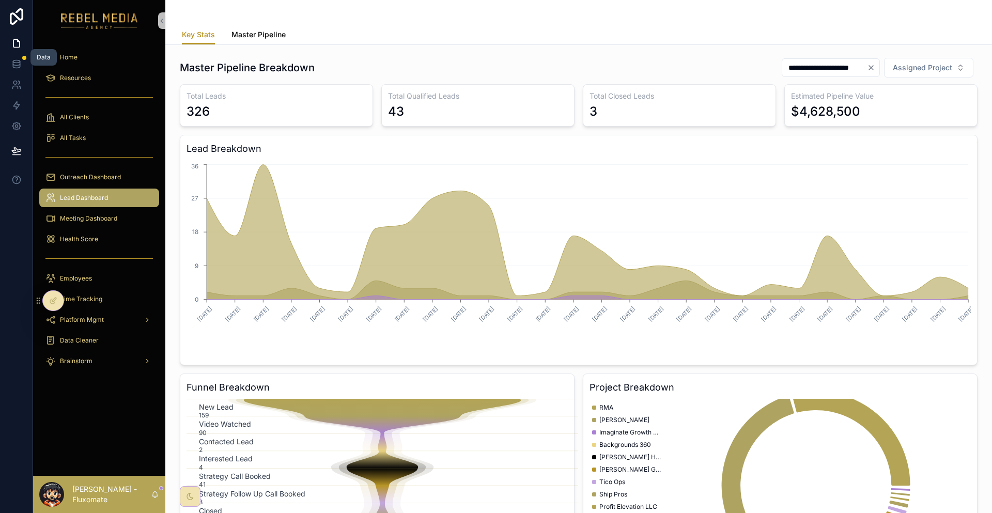
click at [244, 30] on span "Master Pipeline" at bounding box center [258, 34] width 54 height 10
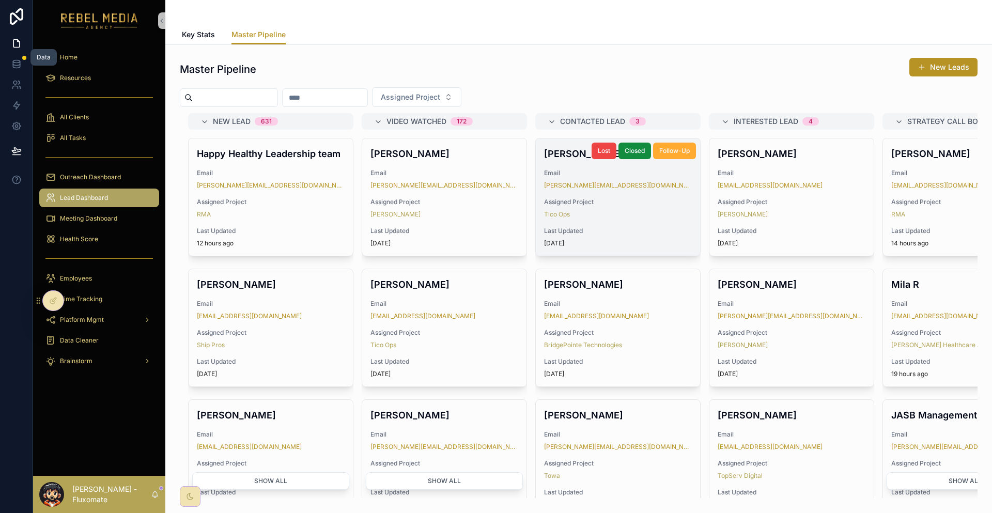
click at [571, 169] on span "Email" at bounding box center [618, 173] width 148 height 8
